Goal: Task Accomplishment & Management: Complete application form

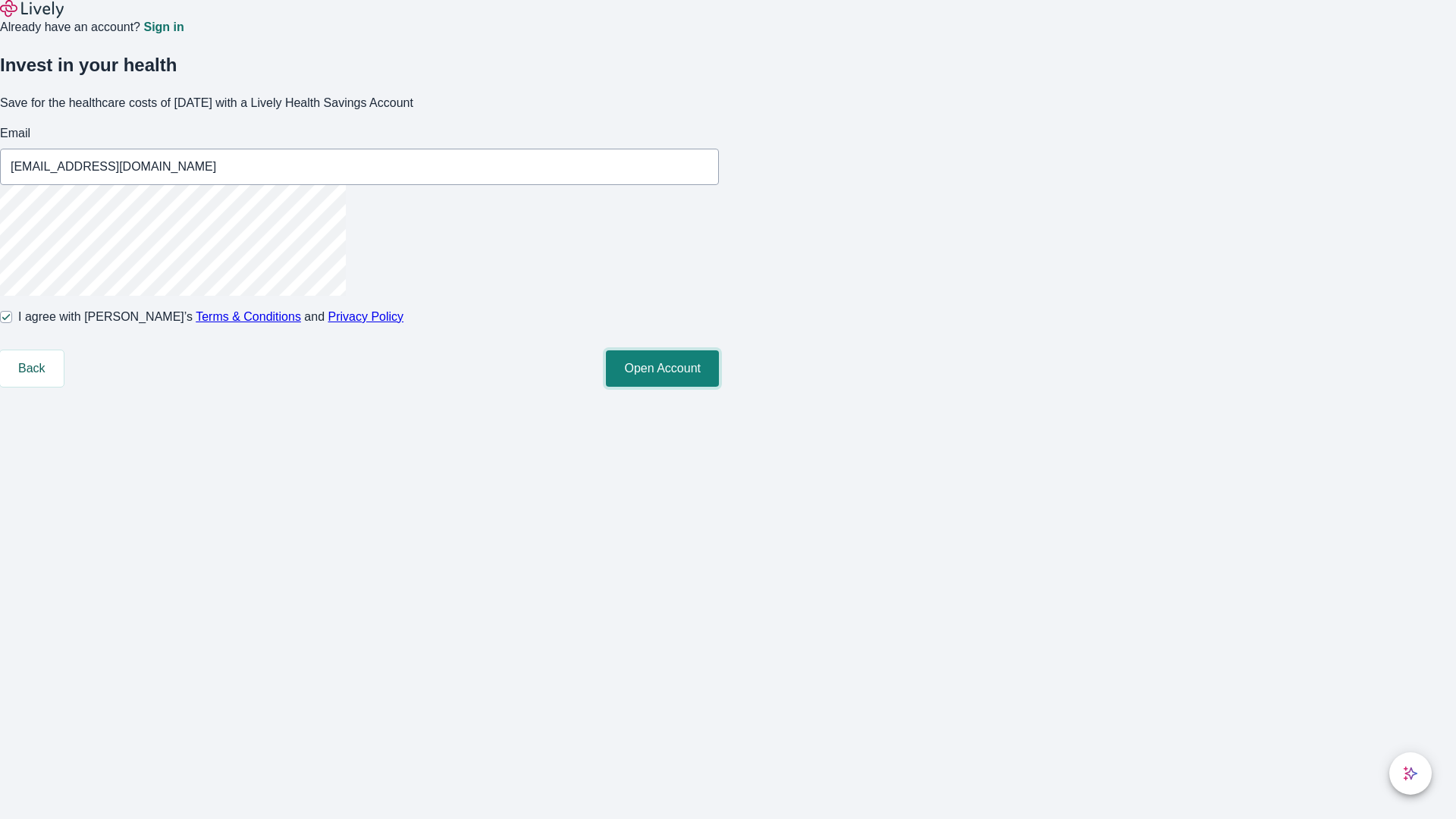
click at [719, 386] on button "Open Account" at bounding box center [662, 368] width 113 height 36
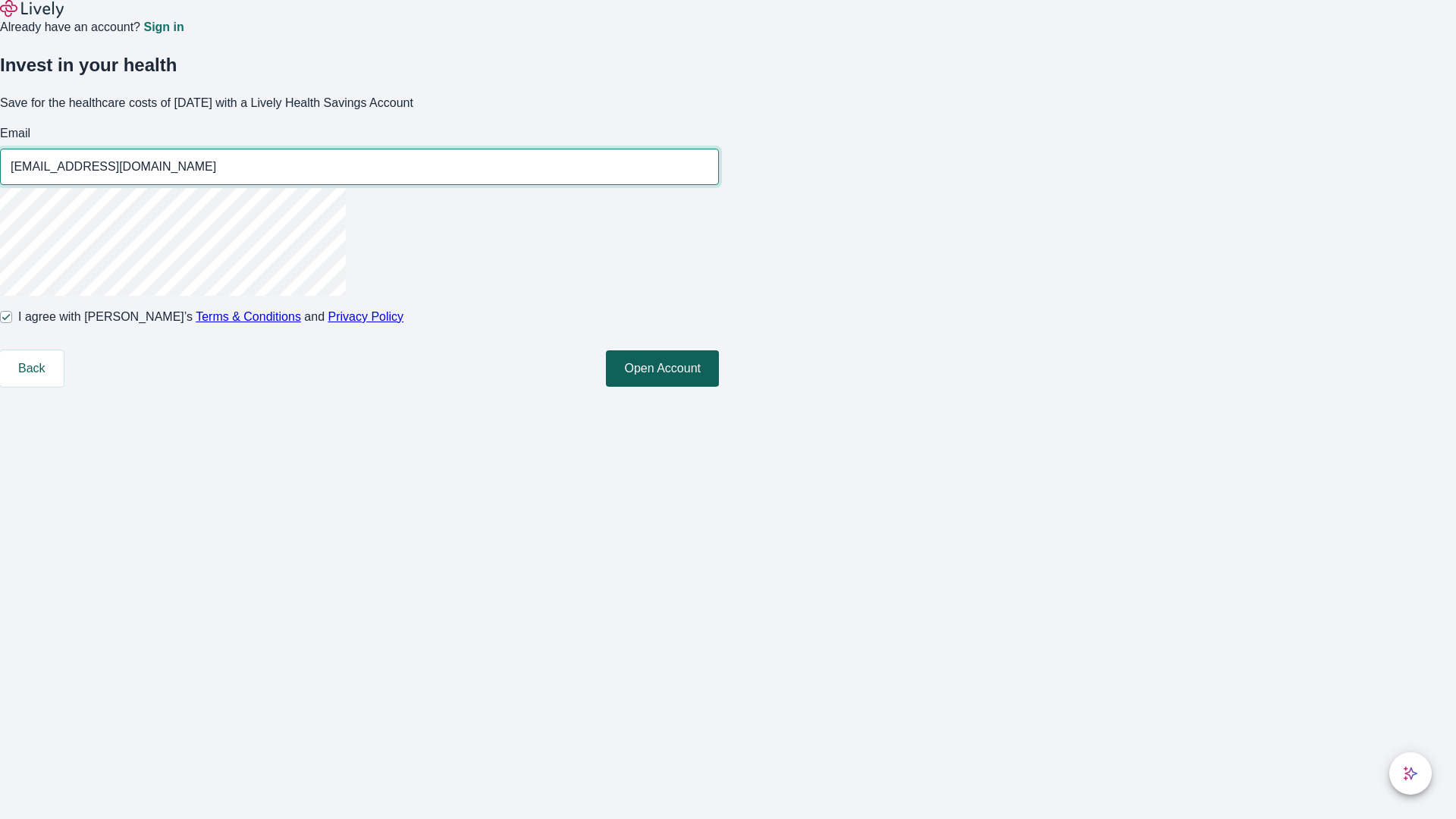
type input "[EMAIL_ADDRESS][DOMAIN_NAME]"
click at [12, 323] on input "I agree with Lively’s Terms & Conditions and Privacy Policy" at bounding box center [6, 317] width 12 height 12
checkbox input "false"
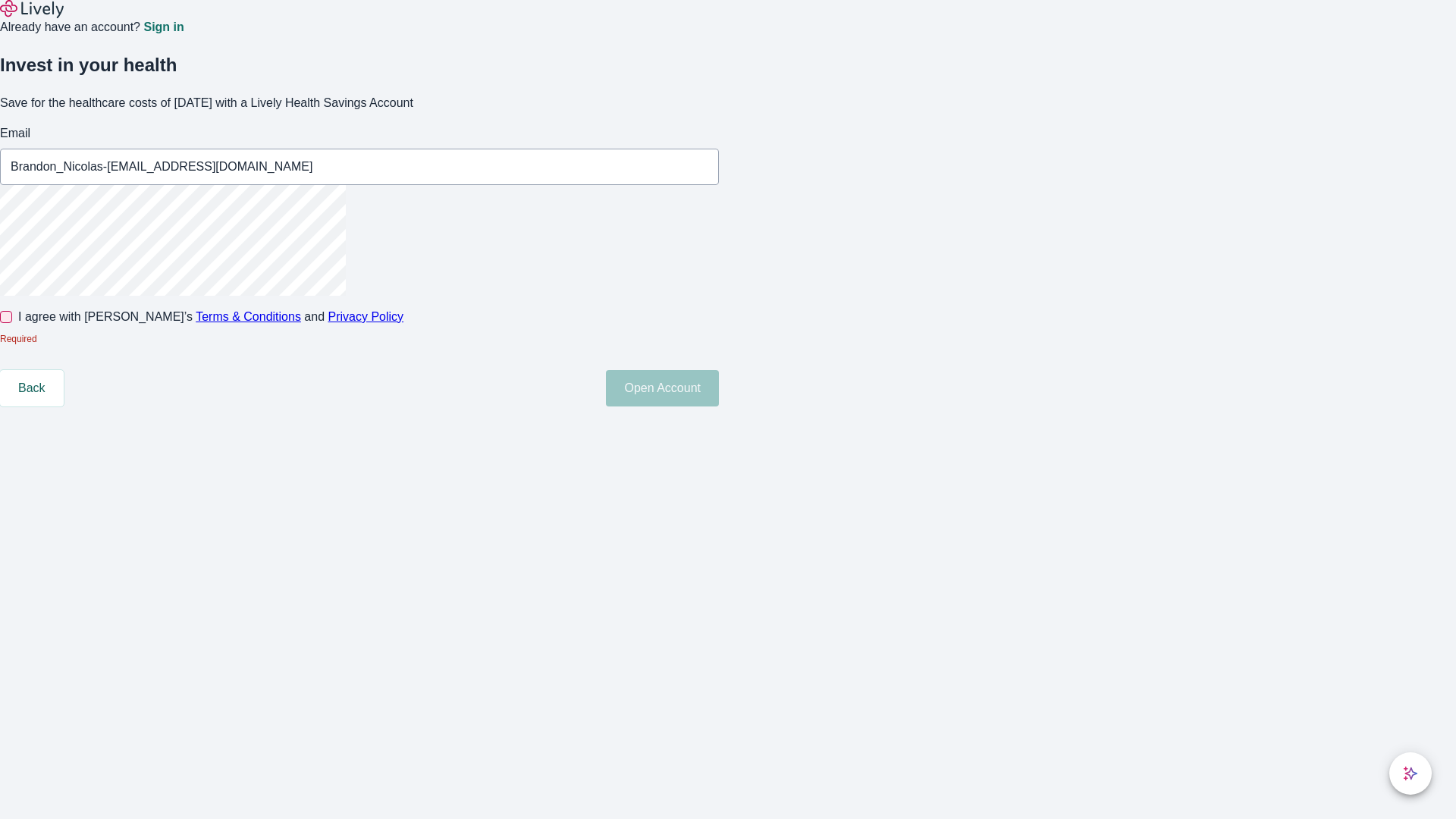
type input "Brandon_Nicolas-[EMAIL_ADDRESS][DOMAIN_NAME]"
click at [12, 323] on input "I agree with Lively’s Terms & Conditions and Privacy Policy" at bounding box center [6, 317] width 12 height 12
checkbox input "true"
click at [719, 406] on button "Open Account" at bounding box center [662, 388] width 113 height 36
